Goal: Transaction & Acquisition: Obtain resource

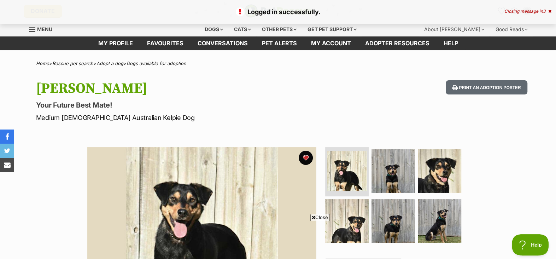
scroll to position [226, 0]
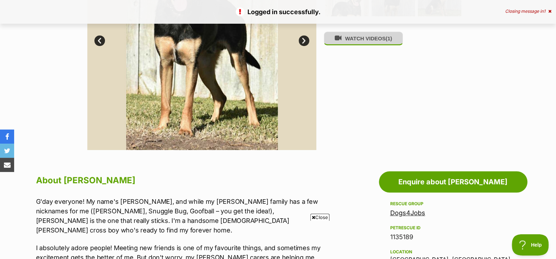
click at [363, 42] on button "WATCH VIDEOS (1)" at bounding box center [363, 38] width 79 height 14
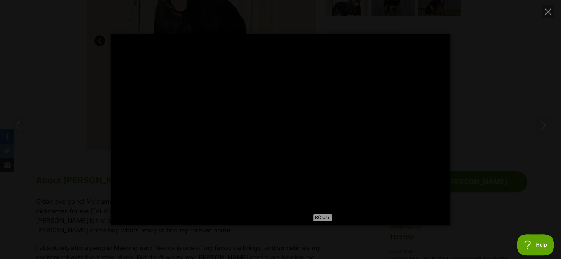
click at [321, 217] on span "Close" at bounding box center [322, 216] width 19 height 7
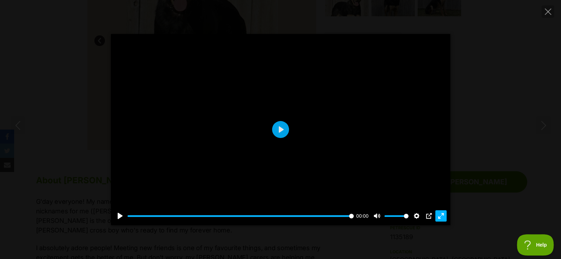
click at [437, 215] on button "Exit fullscreen Enter fullscreen" at bounding box center [440, 215] width 11 height 11
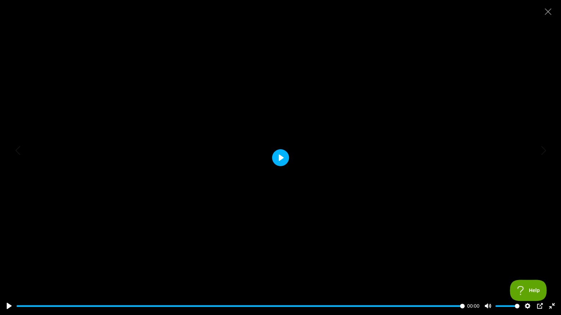
click at [274, 156] on button "Play" at bounding box center [280, 157] width 17 height 17
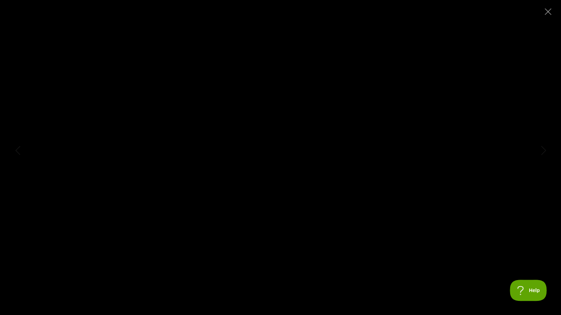
type input "100"
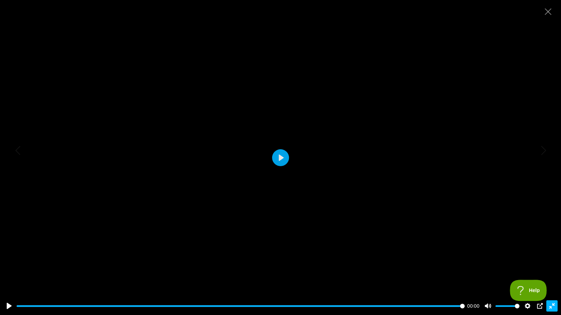
click at [546, 258] on button "Exit fullscreen Enter fullscreen" at bounding box center [551, 306] width 11 height 11
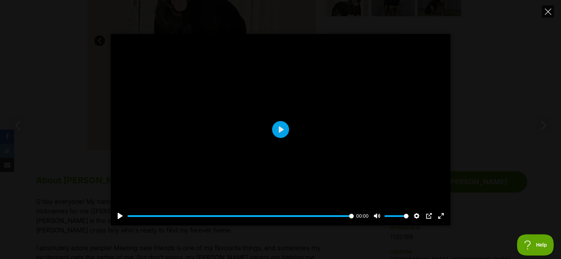
click at [548, 10] on icon "Close" at bounding box center [548, 11] width 6 height 6
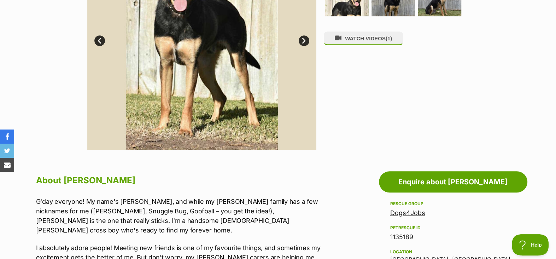
scroll to position [452, 0]
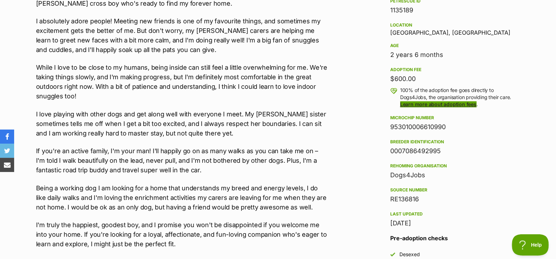
click at [432, 107] on link "Learn more about adoption fees" at bounding box center [438, 104] width 76 height 6
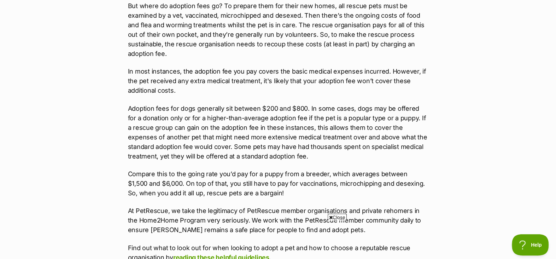
click at [331, 216] on span "Close" at bounding box center [336, 216] width 19 height 7
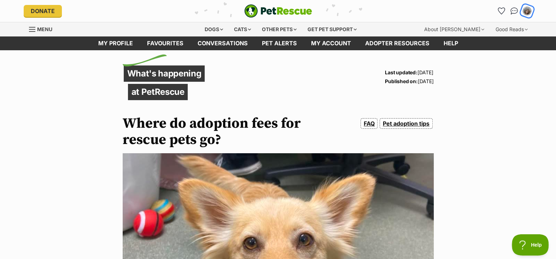
click at [526, 12] on img "My account" at bounding box center [526, 10] width 9 height 9
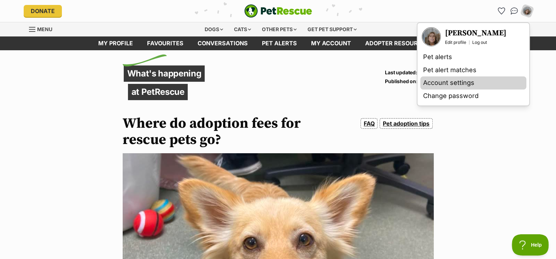
click at [424, 84] on link "Account settings" at bounding box center [473, 82] width 106 height 13
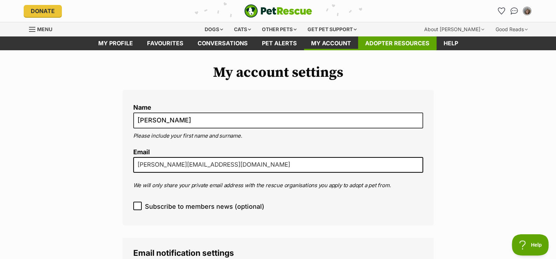
click at [388, 45] on link "Adopter resources" at bounding box center [397, 43] width 78 height 14
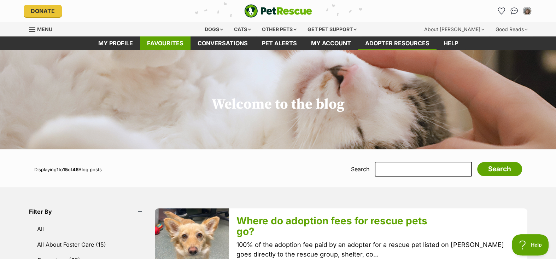
click at [169, 45] on link "Favourites" at bounding box center [165, 43] width 51 height 14
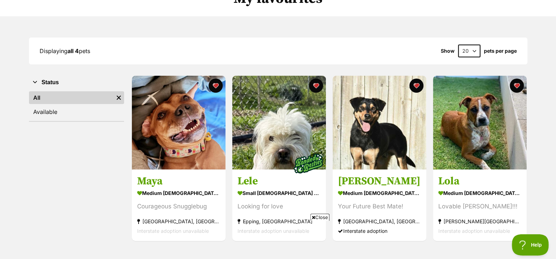
scroll to position [75, 0]
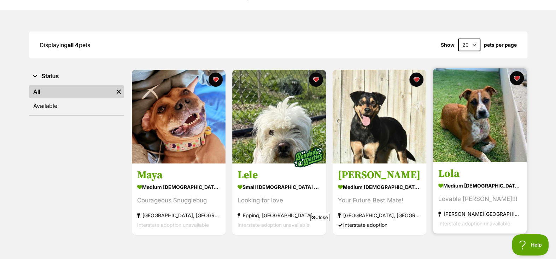
click at [466, 139] on img at bounding box center [480, 115] width 94 height 94
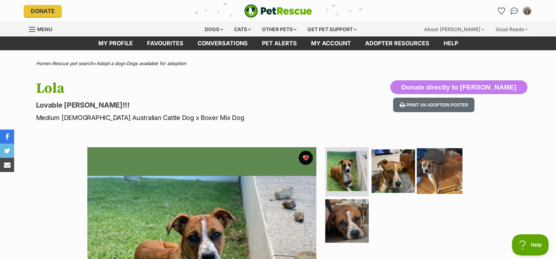
click at [436, 171] on img at bounding box center [439, 171] width 46 height 46
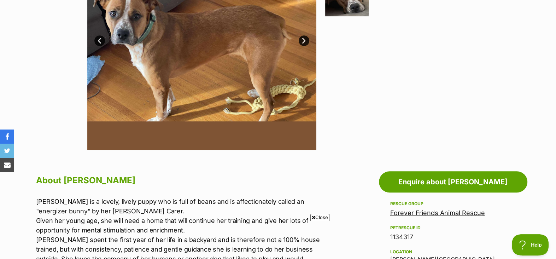
click at [302, 43] on link "Next" at bounding box center [303, 40] width 11 height 11
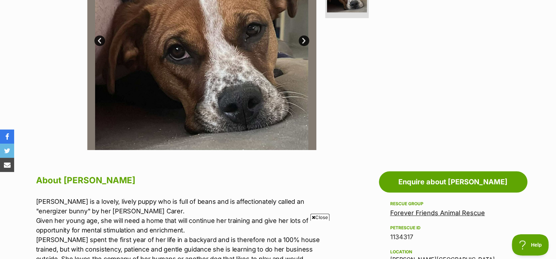
click at [302, 43] on link "Next" at bounding box center [303, 40] width 11 height 11
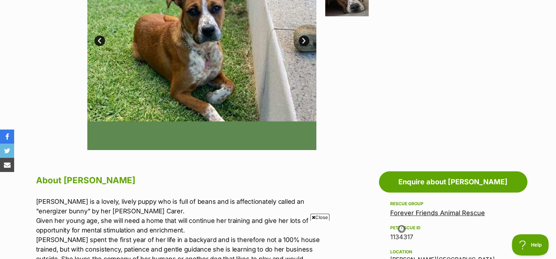
click at [302, 43] on link "Next" at bounding box center [303, 40] width 11 height 11
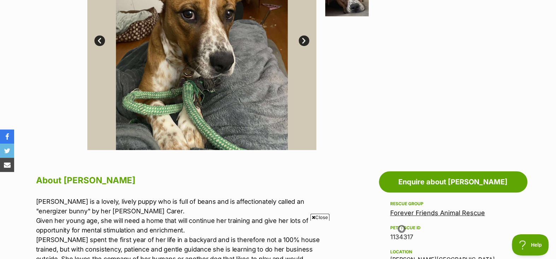
click at [302, 43] on link "Next" at bounding box center [303, 40] width 11 height 11
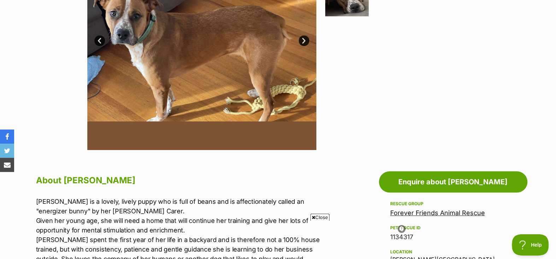
click at [302, 43] on link "Next" at bounding box center [303, 40] width 11 height 11
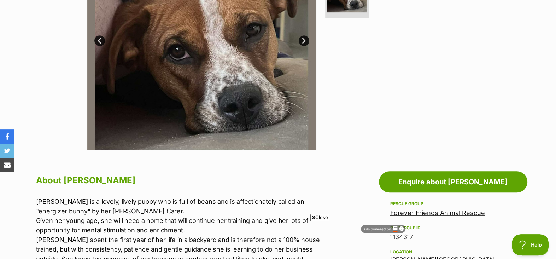
click at [401, 227] on img at bounding box center [401, 228] width 6 height 6
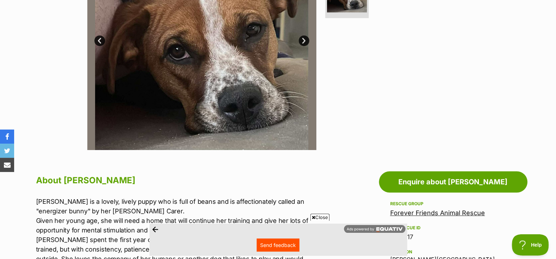
click at [401, 227] on img at bounding box center [389, 229] width 26 height 5
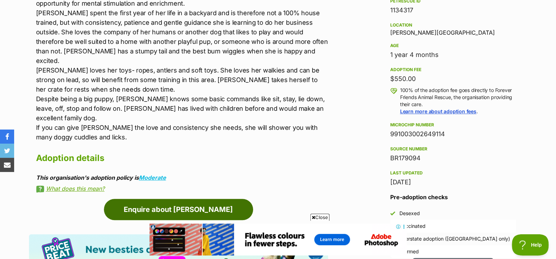
scroll to position [226, 0]
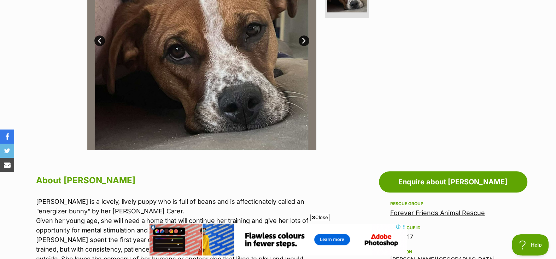
click at [319, 216] on span "Close" at bounding box center [319, 216] width 19 height 7
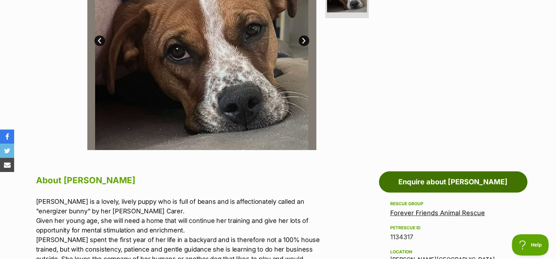
click at [442, 192] on link "Enquire about Lola" at bounding box center [453, 181] width 148 height 21
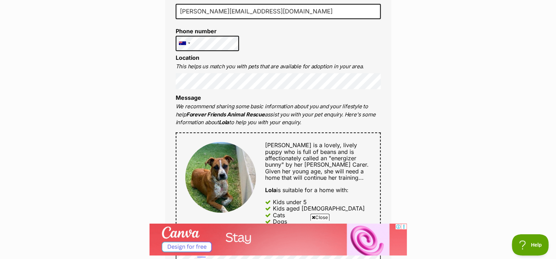
scroll to position [452, 0]
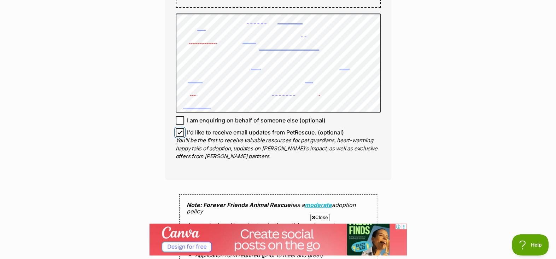
click at [177, 136] on input "I'd like to receive email updates from PetRescue. (optional)" at bounding box center [180, 132] width 8 height 8
checkbox input "false"
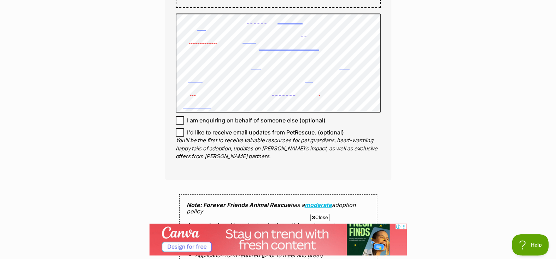
click at [313, 213] on span "Close" at bounding box center [319, 216] width 19 height 7
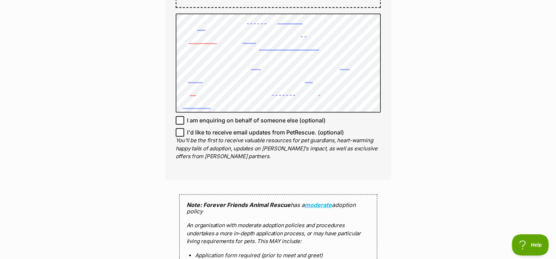
scroll to position [679, 0]
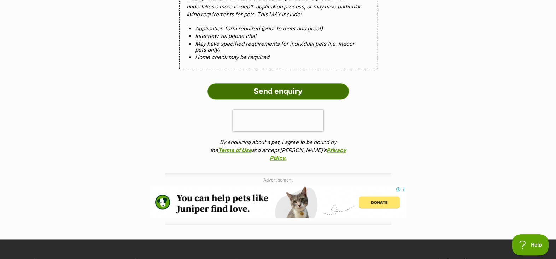
click at [262, 99] on input "Send enquiry" at bounding box center [277, 91] width 141 height 16
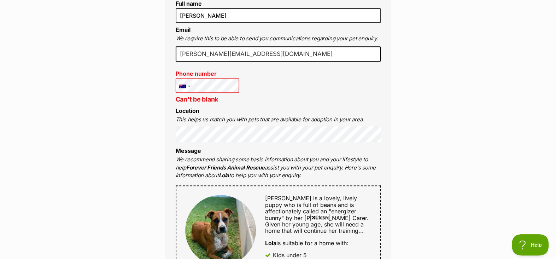
scroll to position [452, 0]
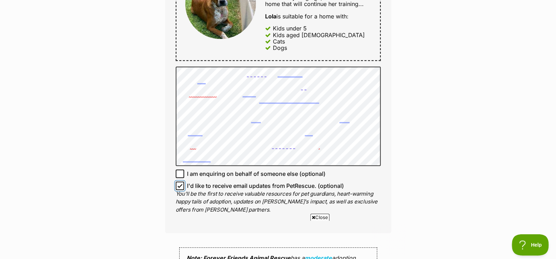
click at [182, 190] on input "I'd like to receive email updates from PetRescue. (optional)" at bounding box center [180, 185] width 8 height 8
checkbox input "false"
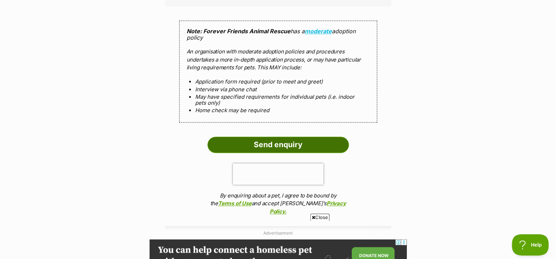
click at [232, 153] on input "Send enquiry" at bounding box center [277, 144] width 141 height 16
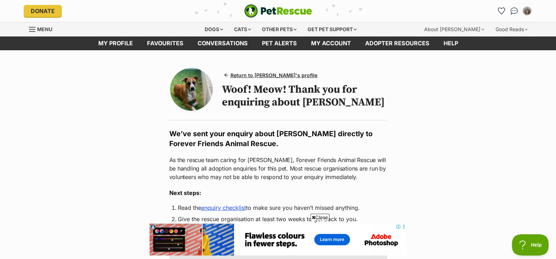
scroll to position [226, 0]
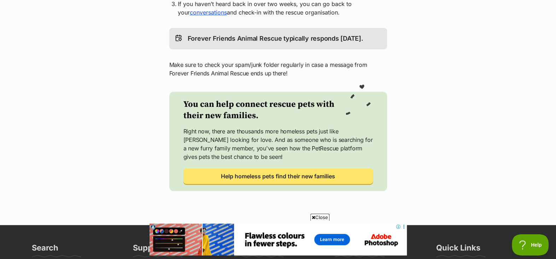
click at [396, 226] on icon at bounding box center [397, 226] width 5 height 5
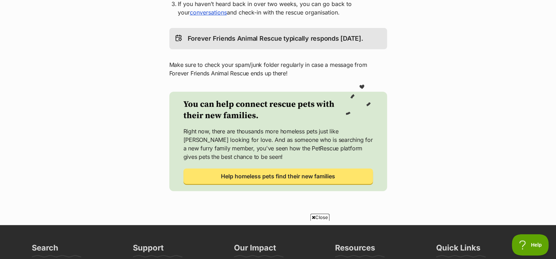
scroll to position [0, 0]
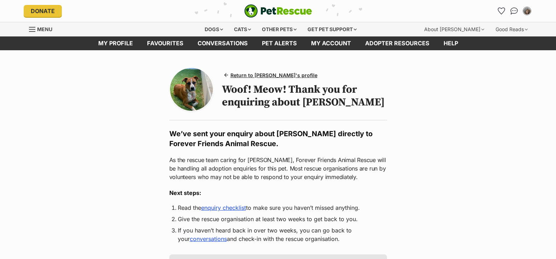
scroll to position [225, 0]
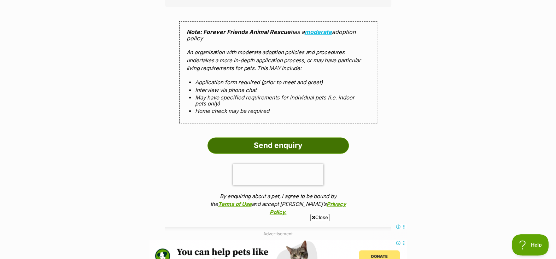
click at [278, 153] on input "Send enquiry" at bounding box center [277, 145] width 141 height 16
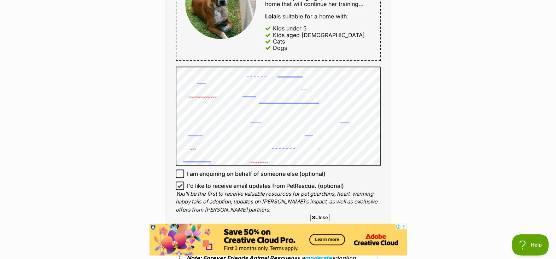
scroll to position [679, 0]
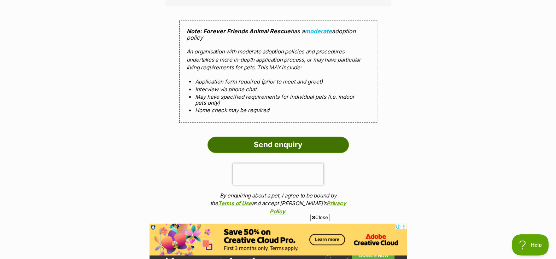
click at [239, 153] on input "Send enquiry" at bounding box center [277, 144] width 141 height 16
click at [259, 153] on input "Send enquiry" at bounding box center [277, 144] width 141 height 16
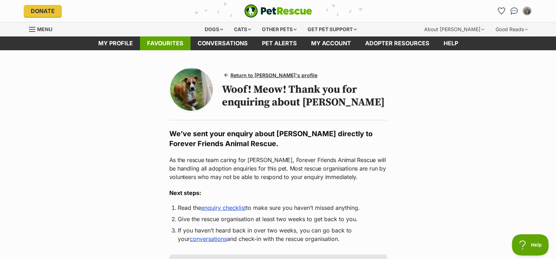
click at [169, 45] on link "Favourites" at bounding box center [165, 43] width 51 height 14
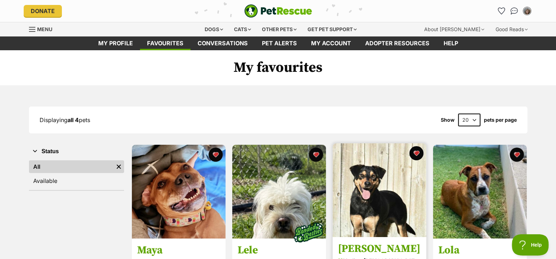
click at [371, 214] on img at bounding box center [379, 190] width 94 height 94
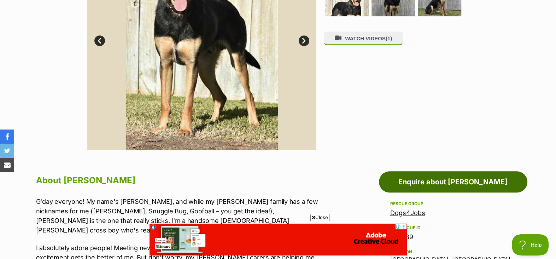
click at [444, 190] on link "Enquire about Bert" at bounding box center [453, 181] width 148 height 21
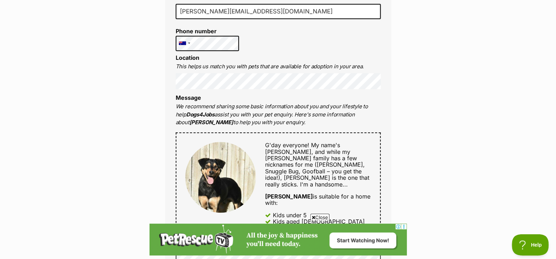
scroll to position [452, 0]
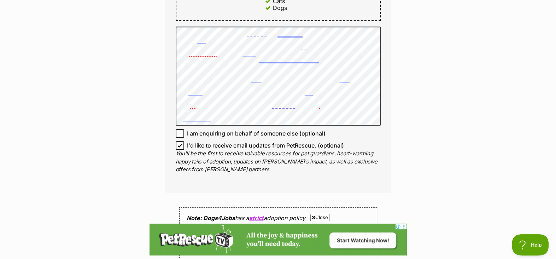
click at [182, 148] on icon at bounding box center [179, 145] width 5 height 5
click at [182, 149] on input "I'd like to receive email updates from PetRescue. (optional)" at bounding box center [180, 145] width 8 height 8
checkbox input "false"
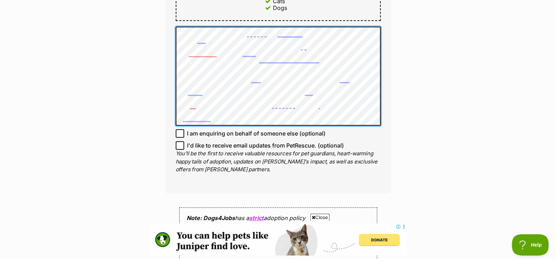
scroll to position [679, 0]
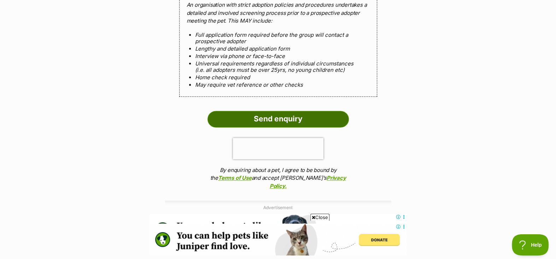
click at [308, 127] on input "Send enquiry" at bounding box center [277, 119] width 141 height 16
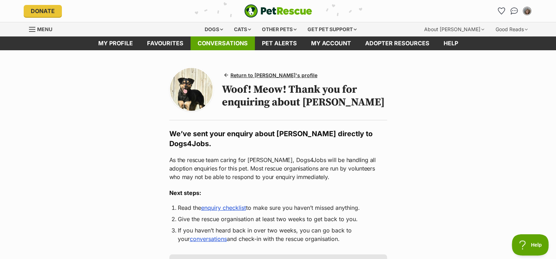
click at [207, 47] on link "Conversations" at bounding box center [222, 43] width 64 height 14
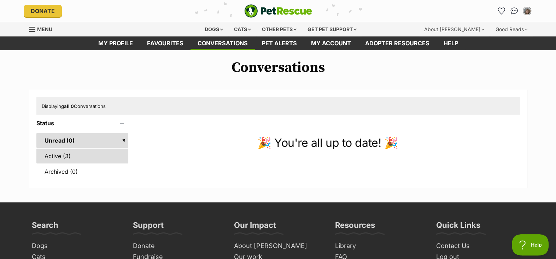
click at [63, 158] on link "Active (3)" at bounding box center [82, 155] width 92 height 15
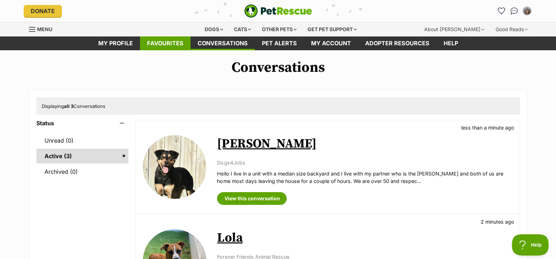
click at [171, 47] on link "Favourites" at bounding box center [165, 43] width 51 height 14
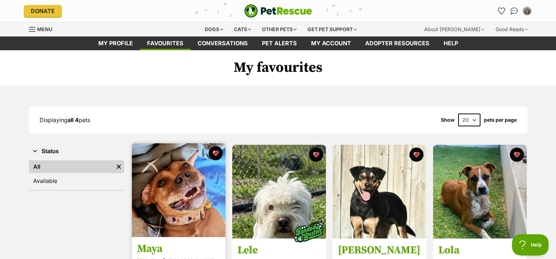
click at [165, 186] on img at bounding box center [179, 190] width 94 height 94
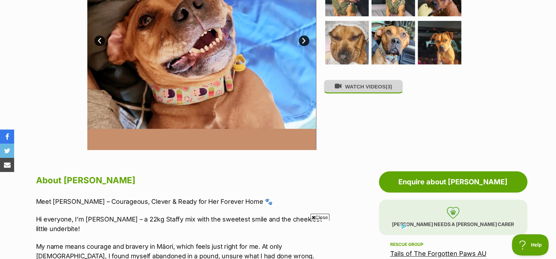
click at [374, 93] on button "WATCH VIDEOS (3)" at bounding box center [363, 86] width 79 height 14
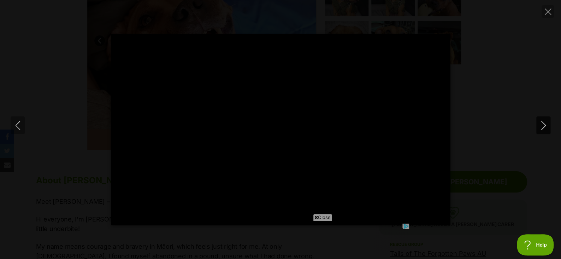
click at [547, 128] on icon "Next" at bounding box center [543, 125] width 9 height 9
type input "18.65"
click at [547, 128] on icon "Next" at bounding box center [543, 125] width 9 height 9
type input "2.93"
click at [545, 14] on icon "Close" at bounding box center [548, 11] width 6 height 6
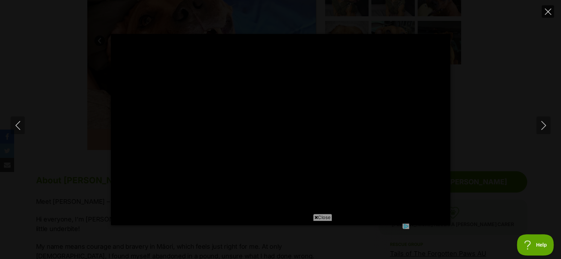
type input "12.95"
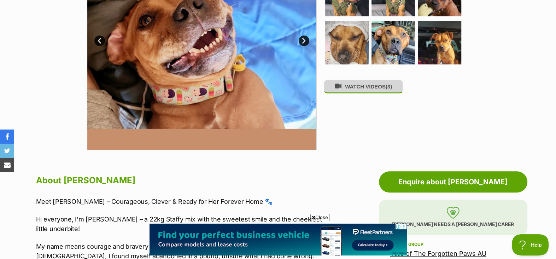
click at [367, 90] on button "WATCH VIDEOS (3)" at bounding box center [363, 86] width 79 height 14
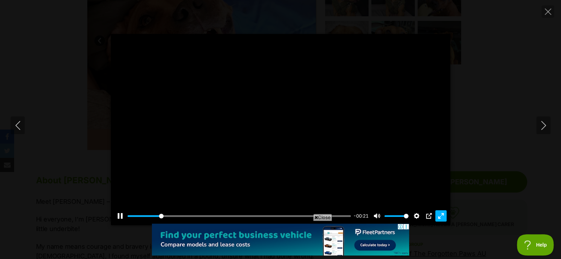
click at [440, 217] on button "Exit fullscreen Enter fullscreen" at bounding box center [440, 215] width 11 height 11
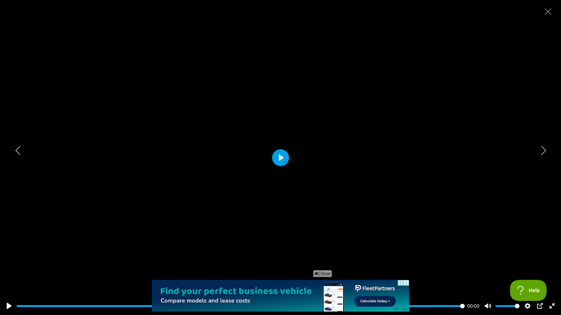
click at [550, 154] on div at bounding box center [280, 157] width 561 height 315
click at [553, 258] on button "Exit fullscreen Enter fullscreen" at bounding box center [551, 306] width 11 height 11
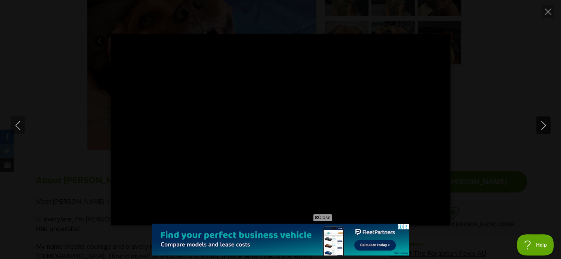
click at [542, 130] on button "Next" at bounding box center [543, 125] width 14 height 18
type input "14.69"
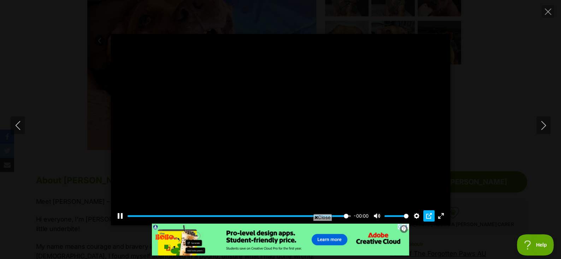
type input "100"
click at [538, 134] on div "Pause Play % buffered 00:00 00:00 Unmute Mute Disable captions Enable captions …" at bounding box center [280, 129] width 561 height 191
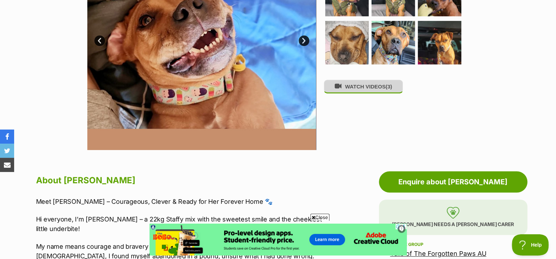
click at [392, 89] on span "(3)" at bounding box center [388, 86] width 6 height 6
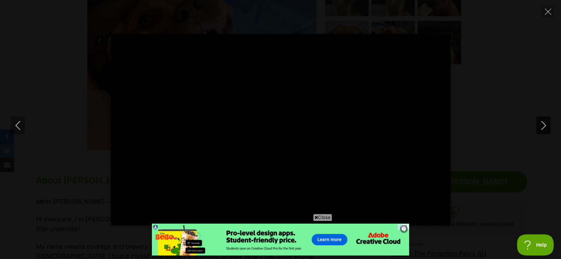
click at [539, 125] on icon "Next" at bounding box center [543, 125] width 9 height 9
type input "4.13"
click at [539, 125] on icon "Next" at bounding box center [543, 125] width 9 height 9
type input "1.43"
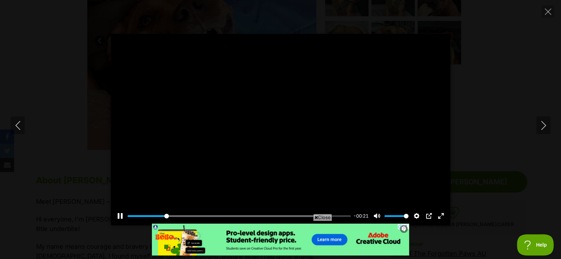
click at [297, 129] on div at bounding box center [280, 129] width 339 height 191
click at [437, 216] on button "Exit fullscreen Enter fullscreen" at bounding box center [440, 215] width 11 height 11
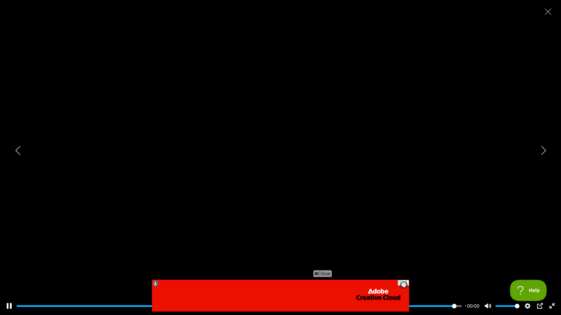
click at [270, 180] on div at bounding box center [280, 157] width 561 height 315
click at [272, 176] on div at bounding box center [280, 157] width 561 height 315
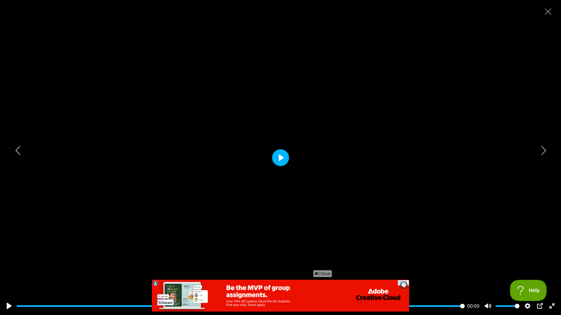
click at [279, 154] on button "Play" at bounding box center [280, 157] width 17 height 17
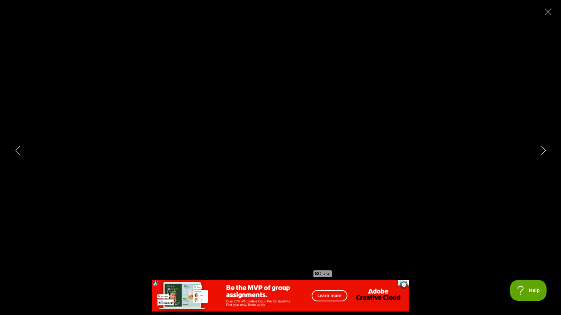
click at [279, 154] on div at bounding box center [280, 157] width 561 height 315
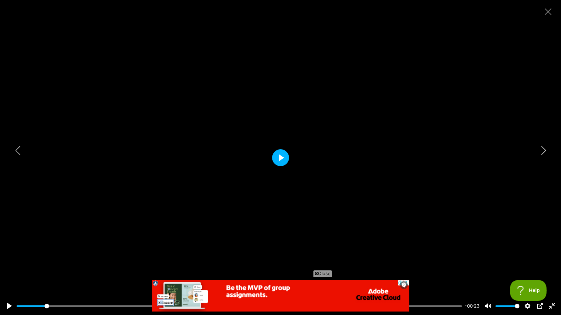
click at [279, 154] on button "Play" at bounding box center [280, 157] width 17 height 17
click at [548, 258] on button "Exit fullscreen Enter fullscreen" at bounding box center [551, 306] width 11 height 11
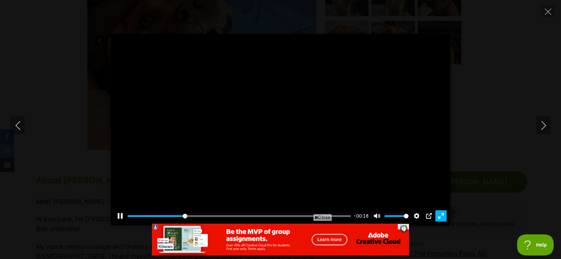
click at [438, 217] on button "Exit fullscreen Enter fullscreen" at bounding box center [440, 215] width 11 height 11
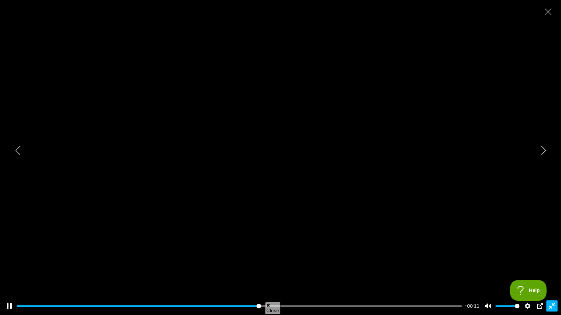
click at [548, 258] on button "Exit fullscreen Enter fullscreen" at bounding box center [551, 306] width 11 height 11
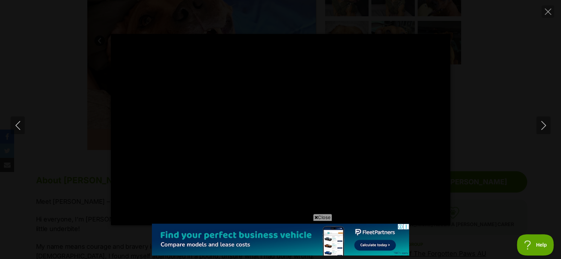
click at [404, 224] on icon at bounding box center [405, 226] width 5 height 5
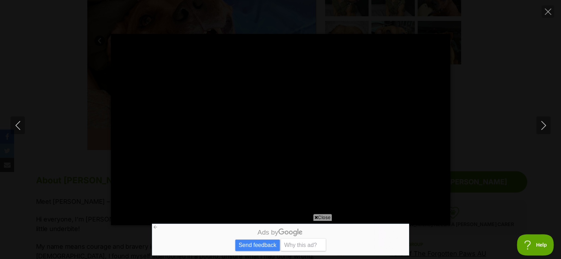
click at [323, 215] on span "Close" at bounding box center [322, 216] width 19 height 7
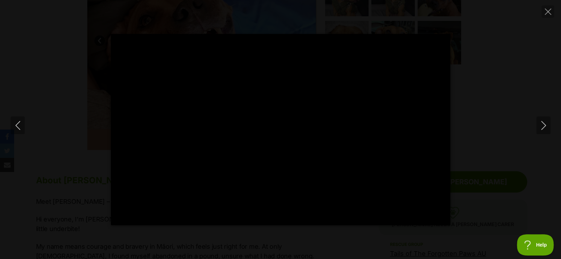
type input "100"
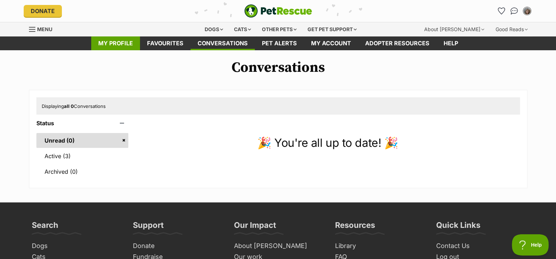
click at [122, 41] on link "My profile" at bounding box center [115, 43] width 49 height 14
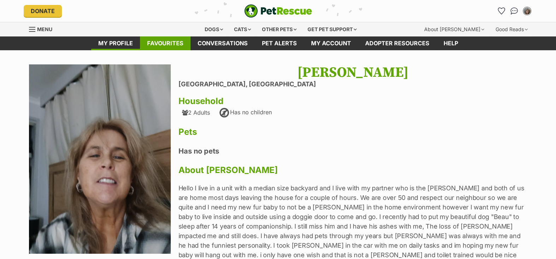
click at [149, 46] on link "Favourites" at bounding box center [165, 43] width 51 height 14
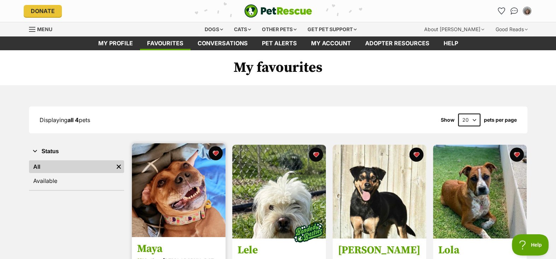
click at [179, 199] on img at bounding box center [179, 190] width 94 height 94
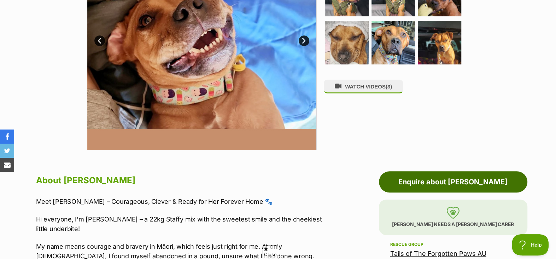
click at [439, 190] on link "Enquire about [PERSON_NAME]" at bounding box center [453, 181] width 148 height 21
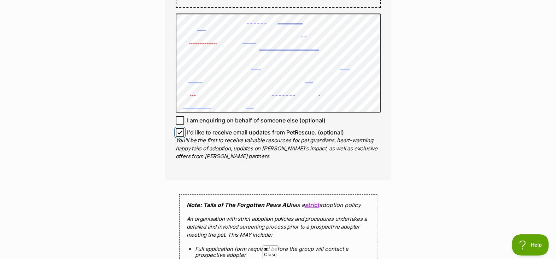
click at [177, 136] on input "I'd like to receive email updates from PetRescue. (optional)" at bounding box center [180, 132] width 8 height 8
checkbox input "false"
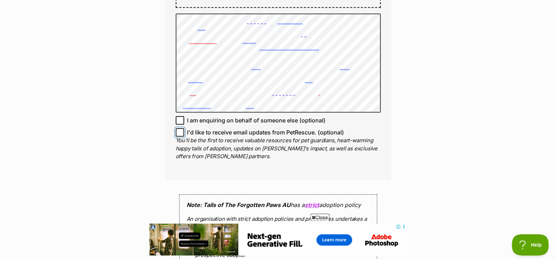
scroll to position [679, 0]
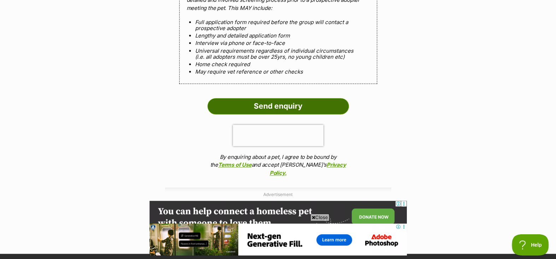
click at [283, 114] on input "Send enquiry" at bounding box center [277, 106] width 141 height 16
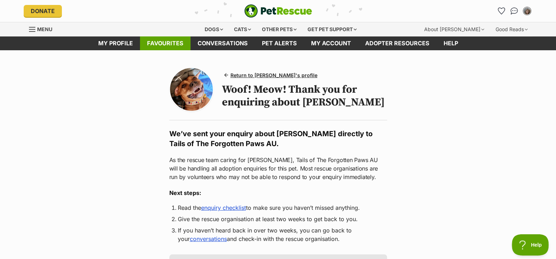
click at [157, 46] on link "Favourites" at bounding box center [165, 43] width 51 height 14
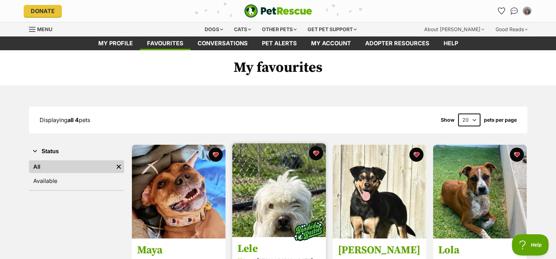
scroll to position [226, 0]
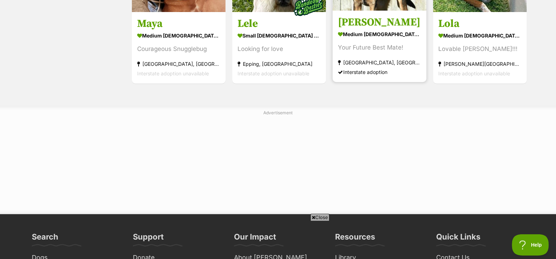
click at [349, 64] on div "[GEOGRAPHIC_DATA], [GEOGRAPHIC_DATA]" at bounding box center [379, 63] width 83 height 10
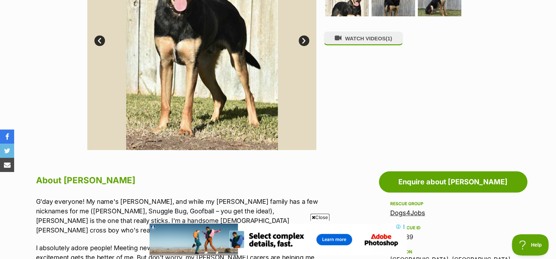
click at [320, 215] on span "Close" at bounding box center [319, 216] width 19 height 7
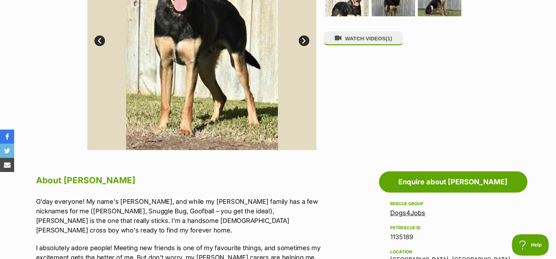
scroll to position [452, 0]
